Goal: Task Accomplishment & Management: Manage account settings

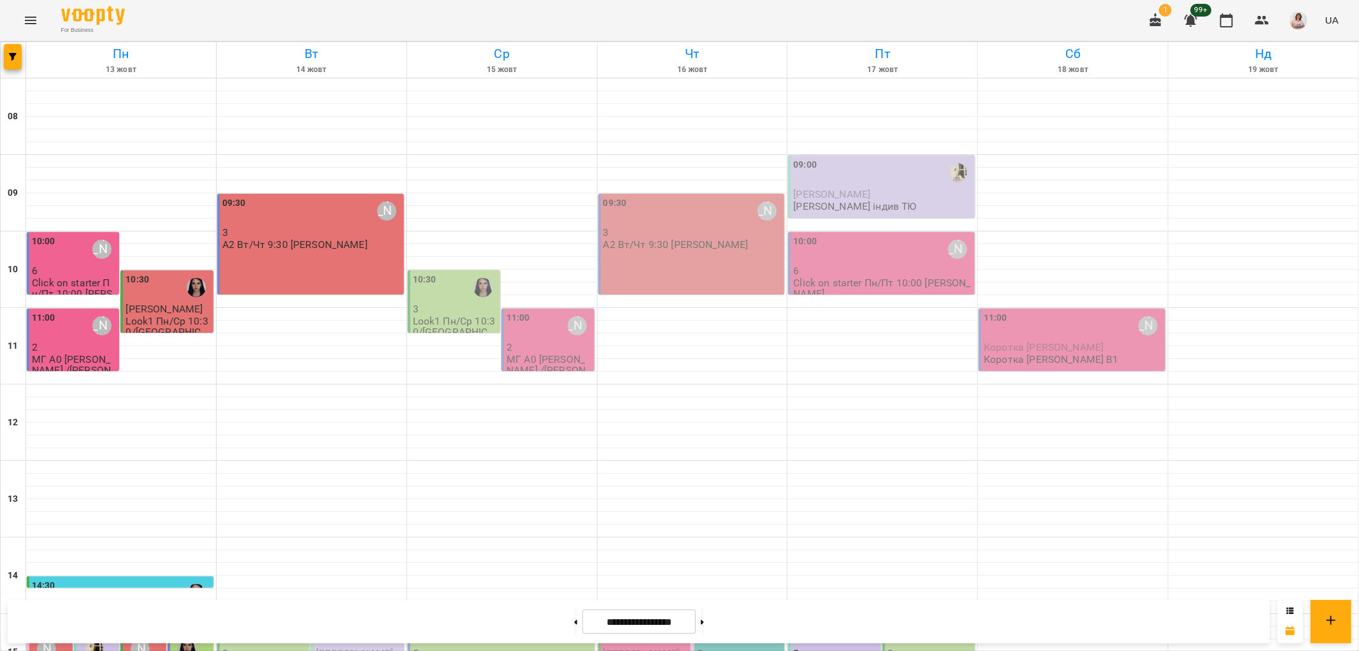
click at [74, 336] on div "11:00 [PERSON_NAME]" at bounding box center [74, 325] width 85 height 29
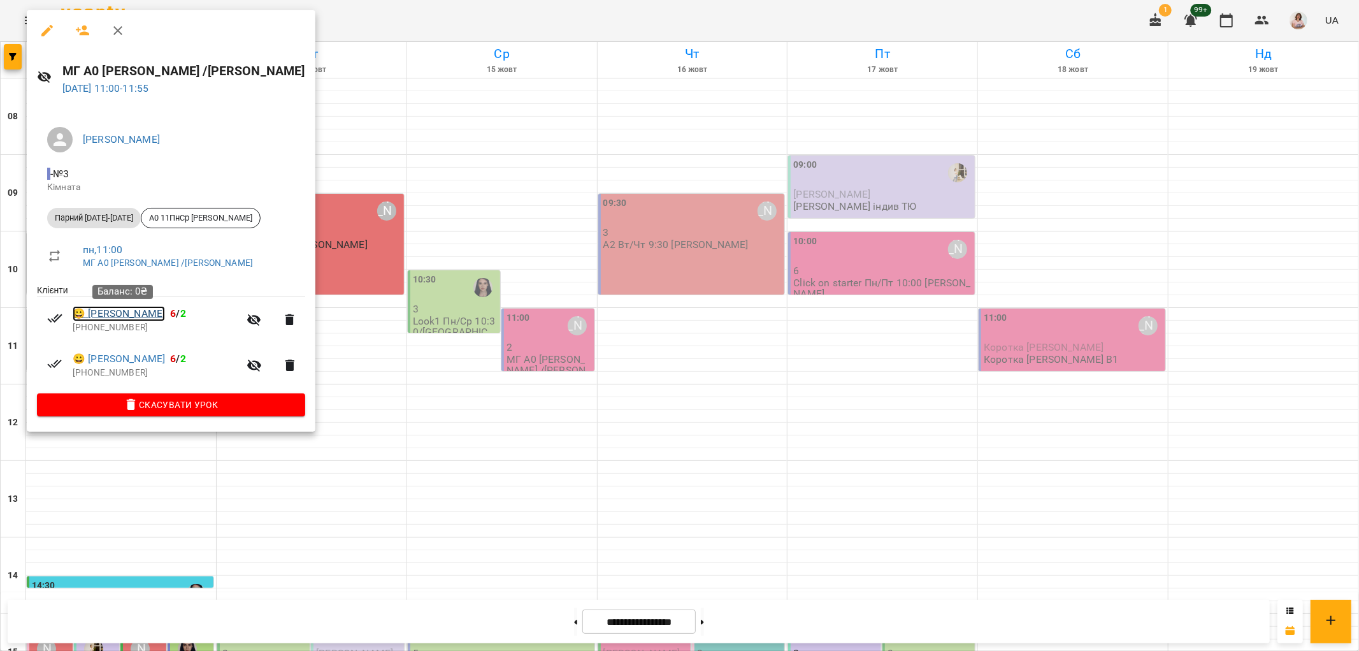
click at [107, 319] on link "😀 Галицька Альона" at bounding box center [119, 313] width 92 height 15
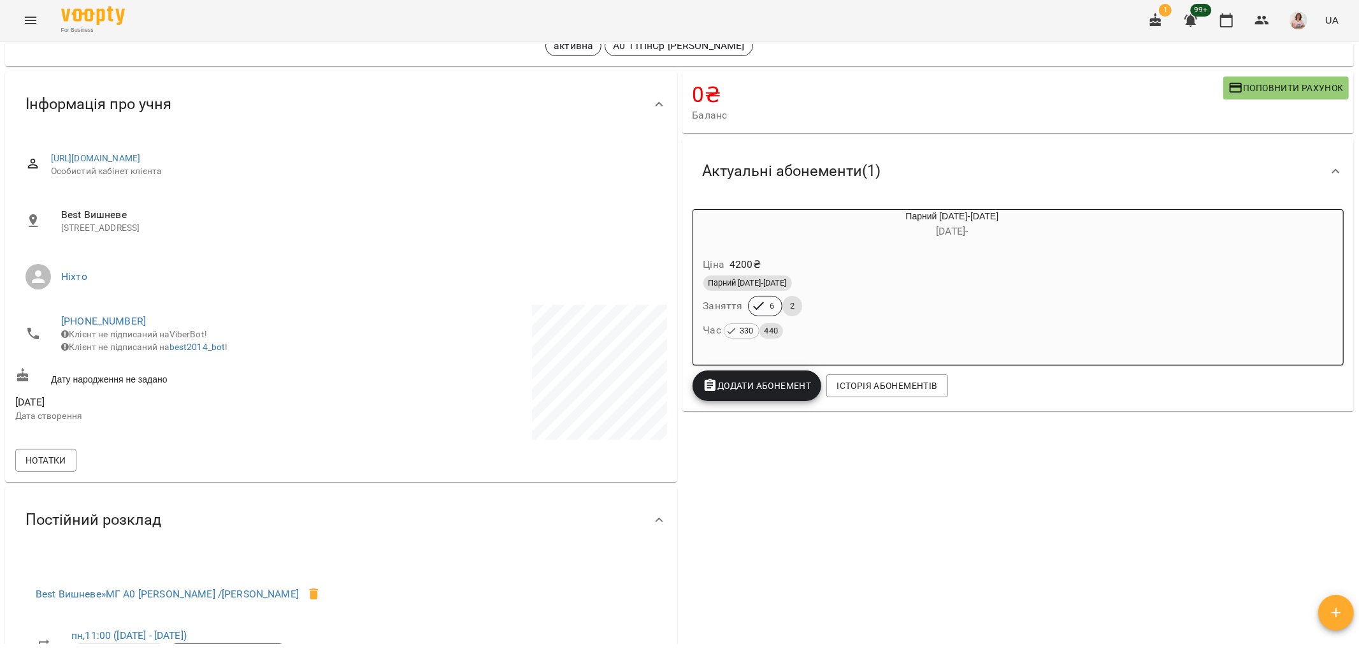
scroll to position [71, 0]
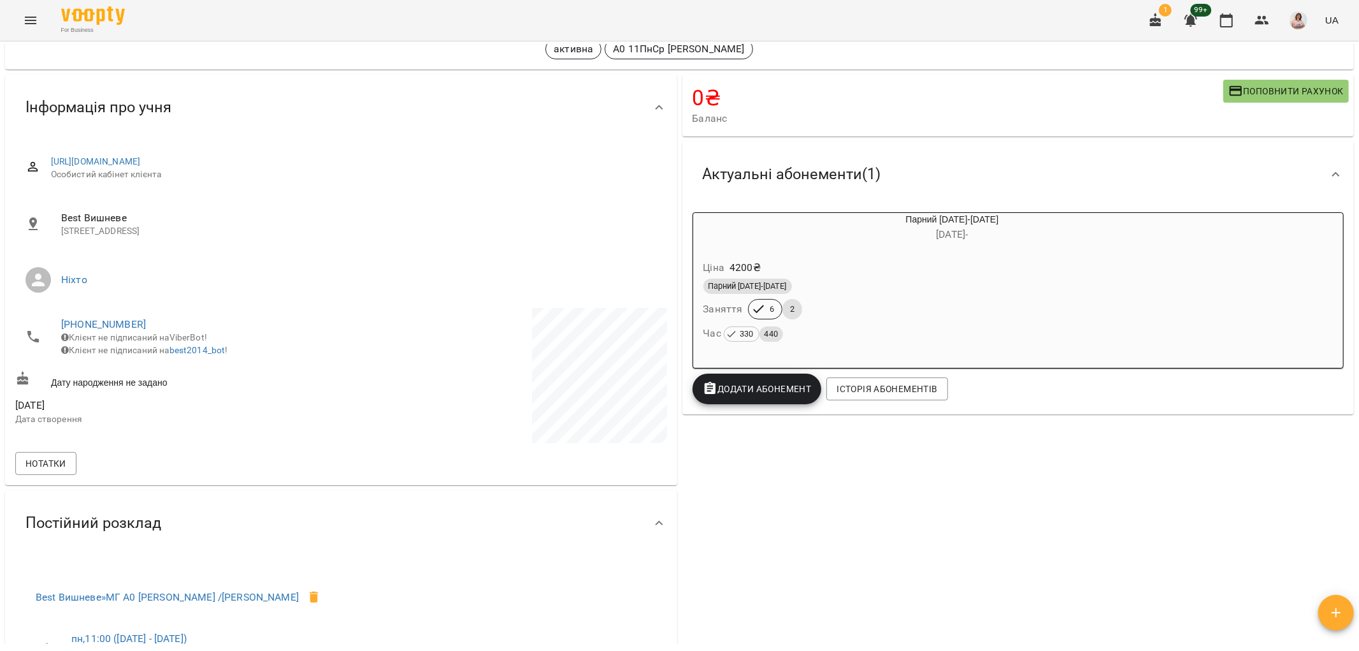
click at [883, 310] on div "Парний 2025-2026 Заняття 6 2 Час 330 440" at bounding box center [922, 310] width 442 height 69
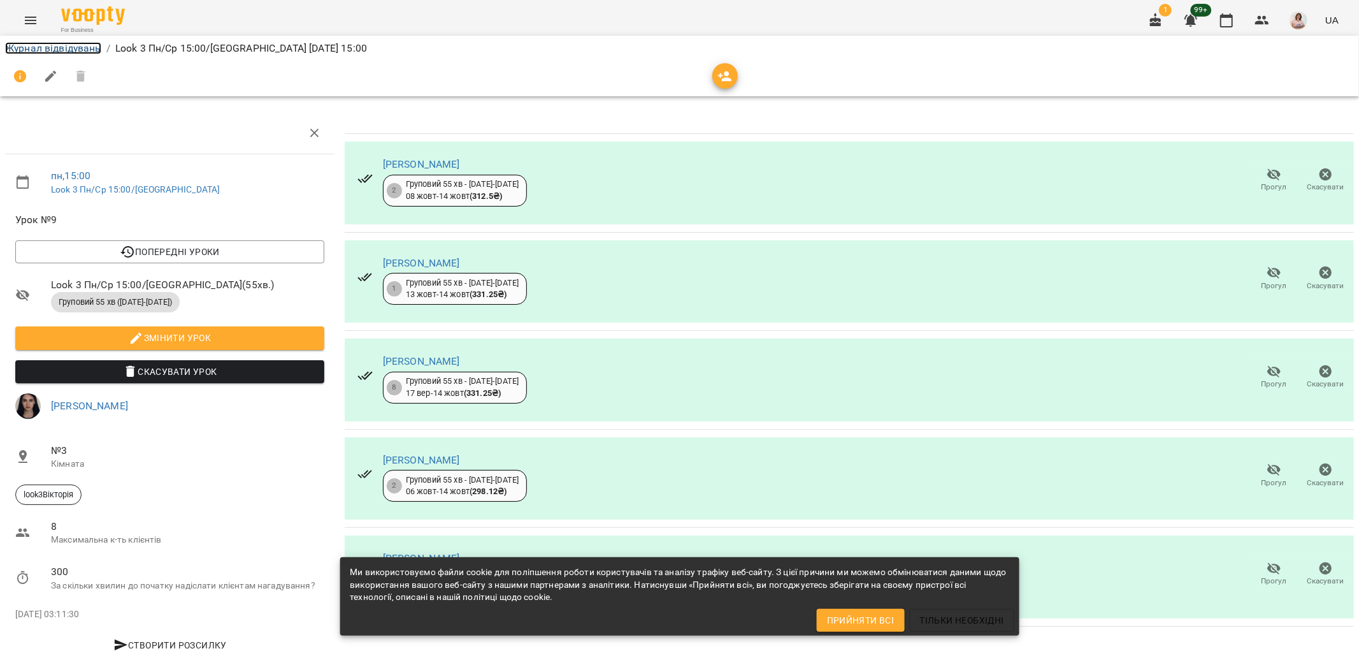
click at [53, 47] on link "Журнал відвідувань" at bounding box center [53, 48] width 96 height 12
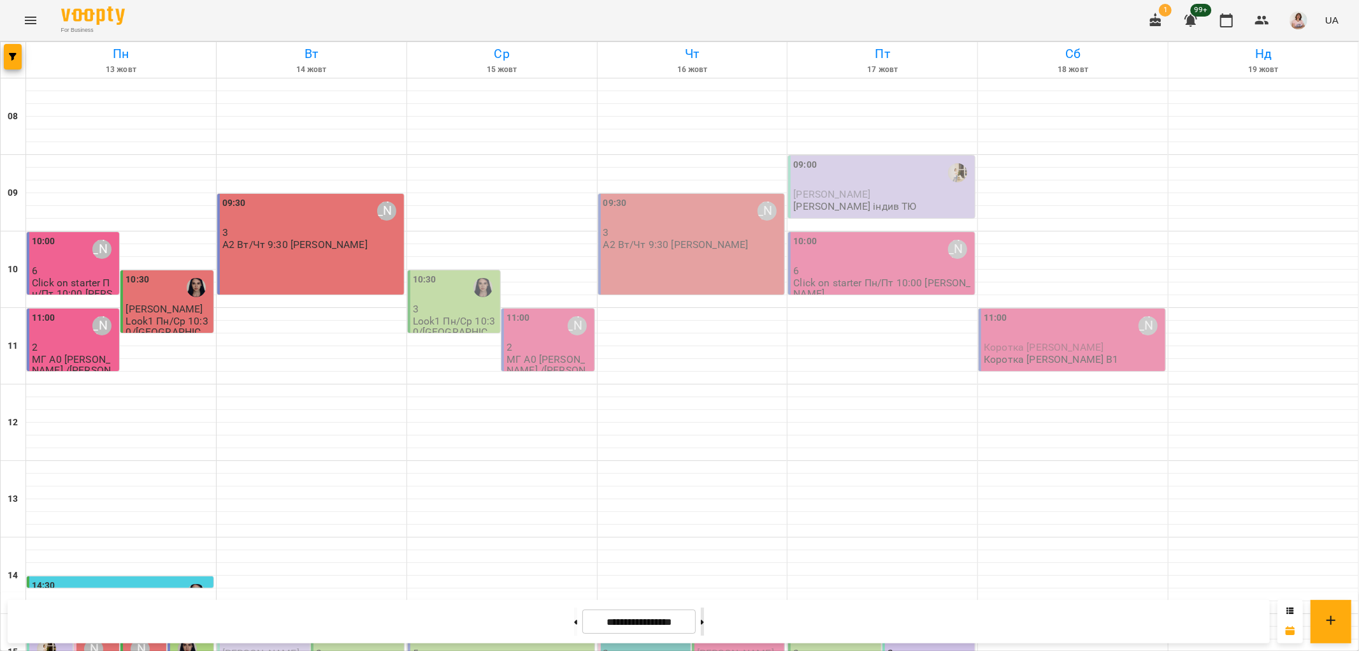
click at [704, 619] on button at bounding box center [702, 621] width 3 height 28
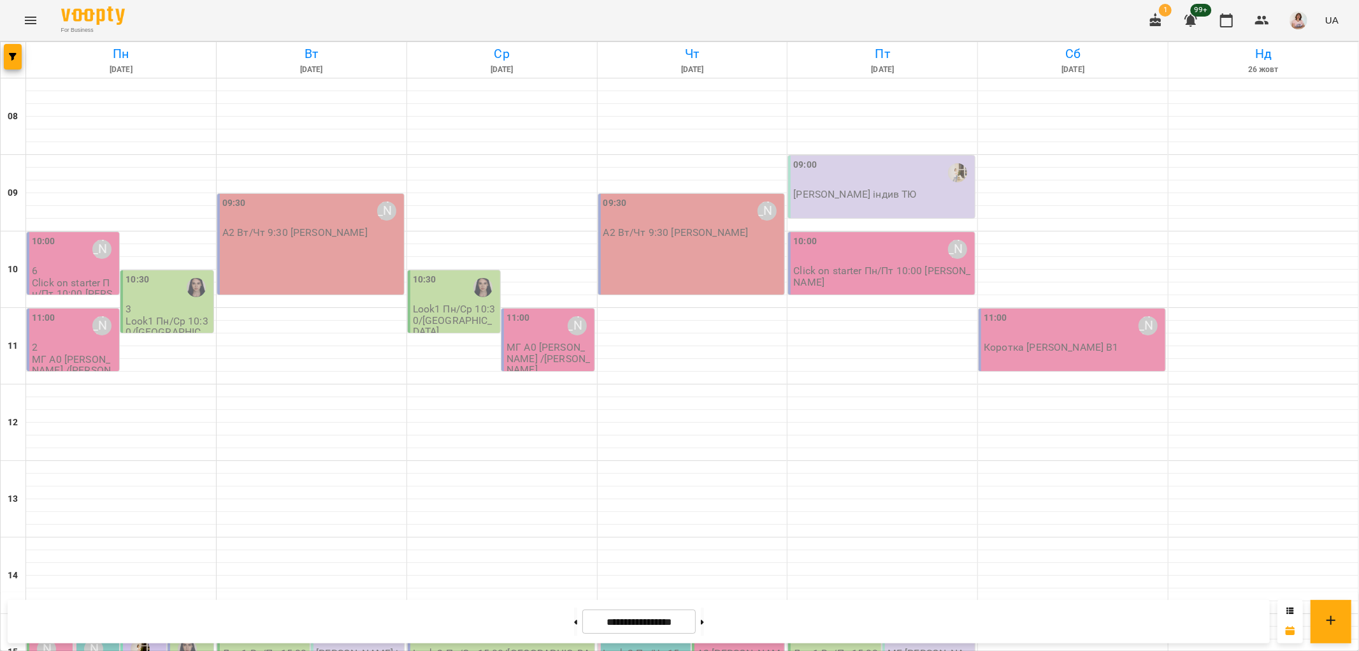
scroll to position [141, 0]
click at [574, 619] on button at bounding box center [575, 621] width 3 height 28
type input "**********"
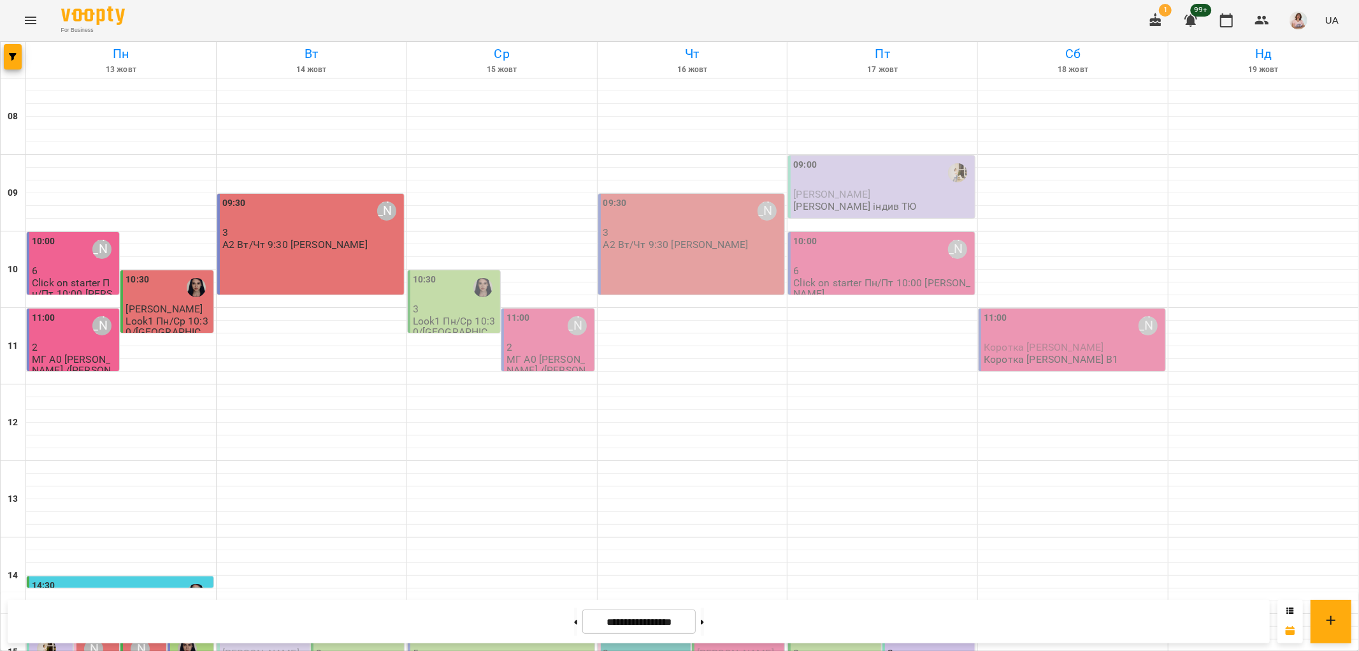
scroll to position [71, 0]
click at [61, 311] on div "11:00 [PERSON_NAME]" at bounding box center [74, 325] width 85 height 29
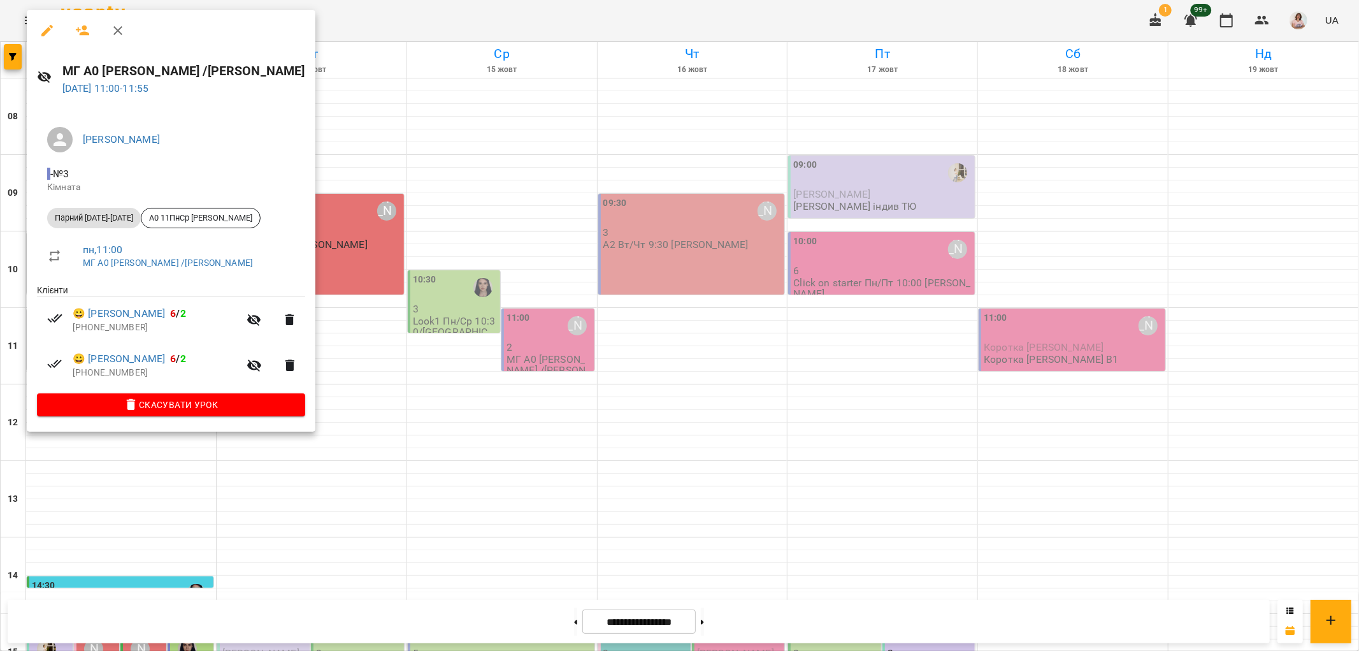
click at [363, 442] on div at bounding box center [679, 325] width 1359 height 651
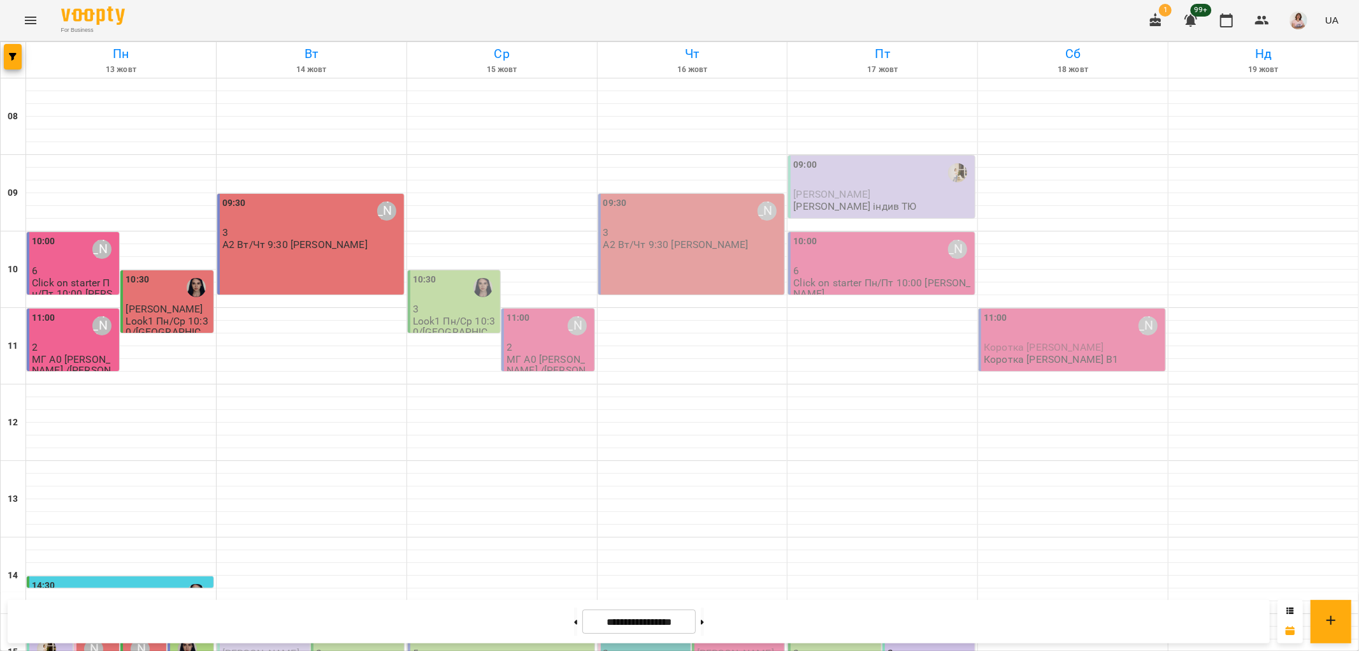
scroll to position [556, 0]
